Goal: Information Seeking & Learning: Learn about a topic

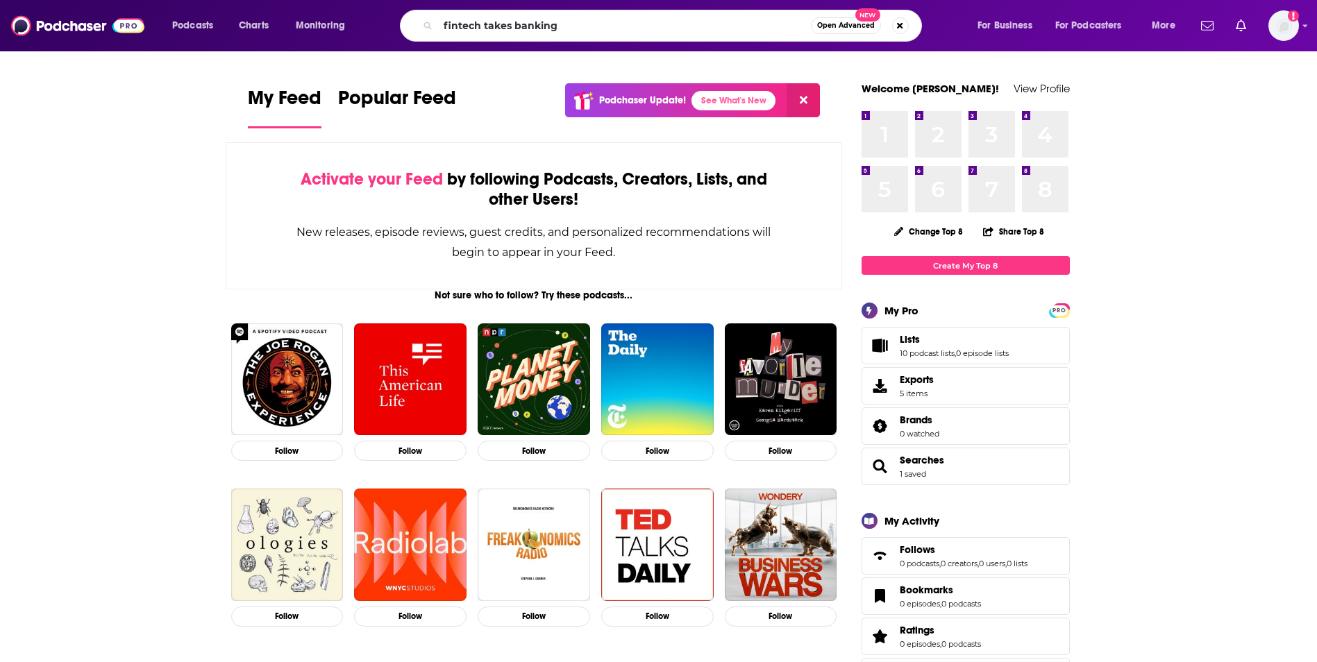
type input "fintech takes banking"
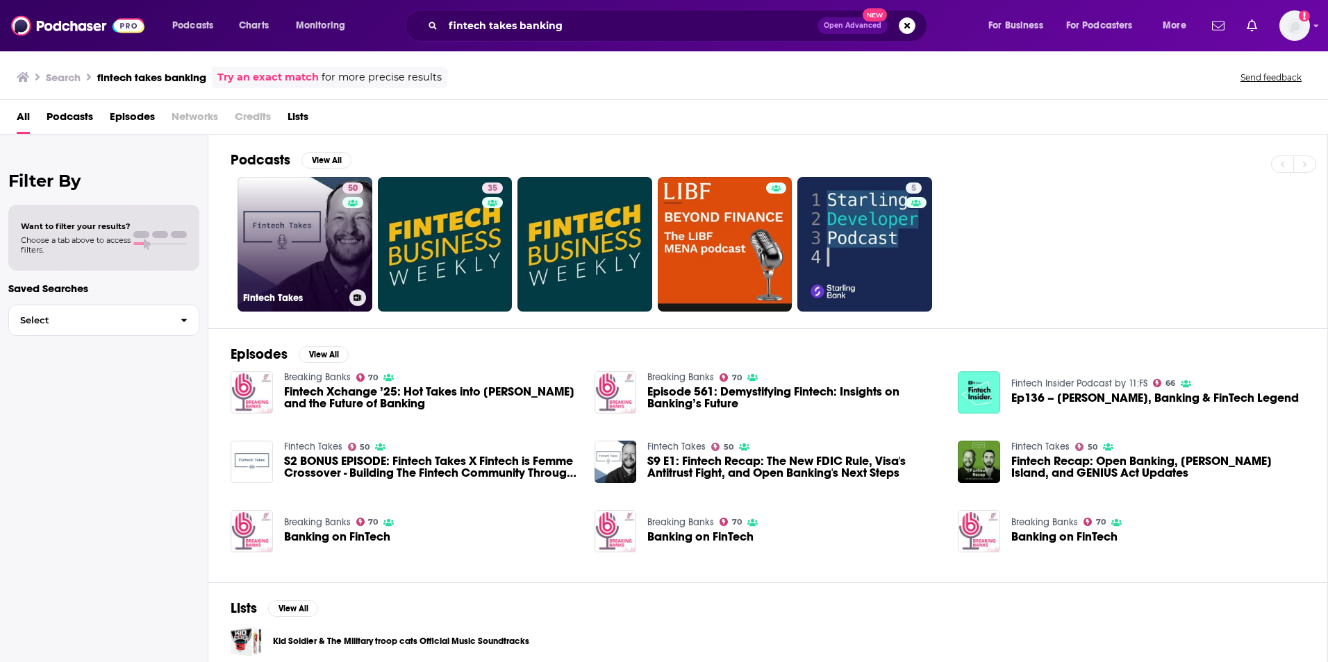
click at [281, 238] on link "50 Fintech Takes" at bounding box center [304, 244] width 135 height 135
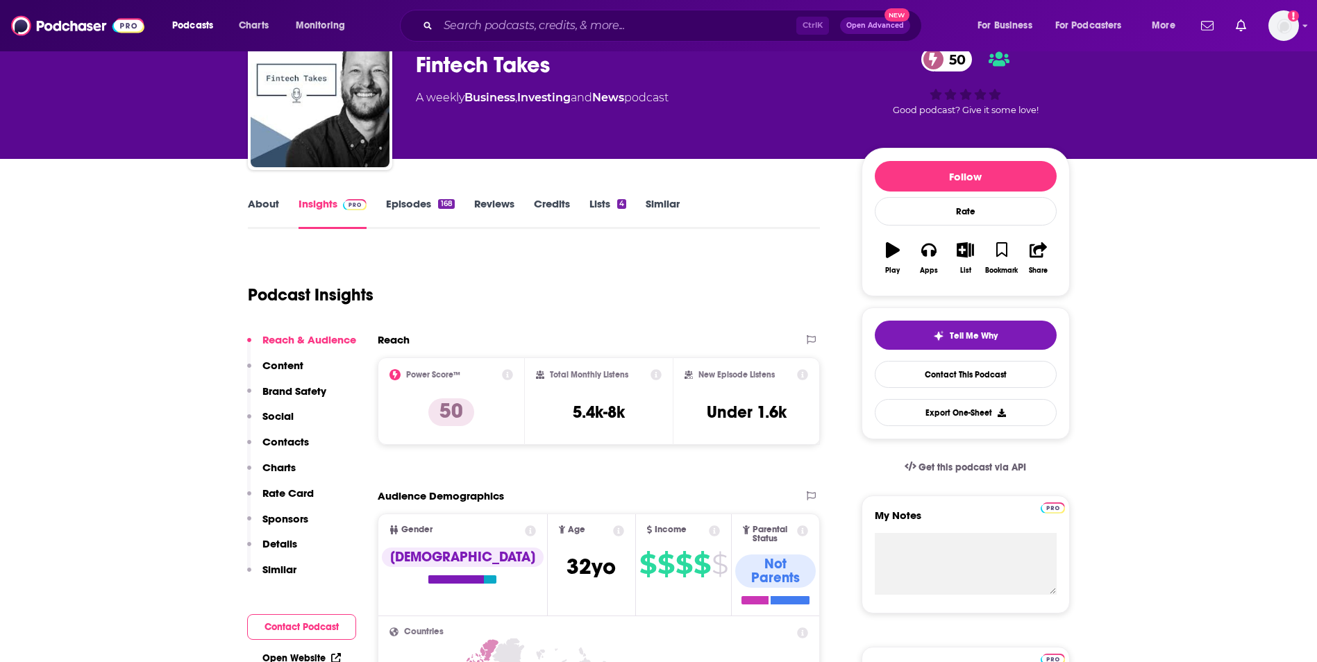
scroll to position [69, 0]
